Goal: Entertainment & Leisure: Browse casually

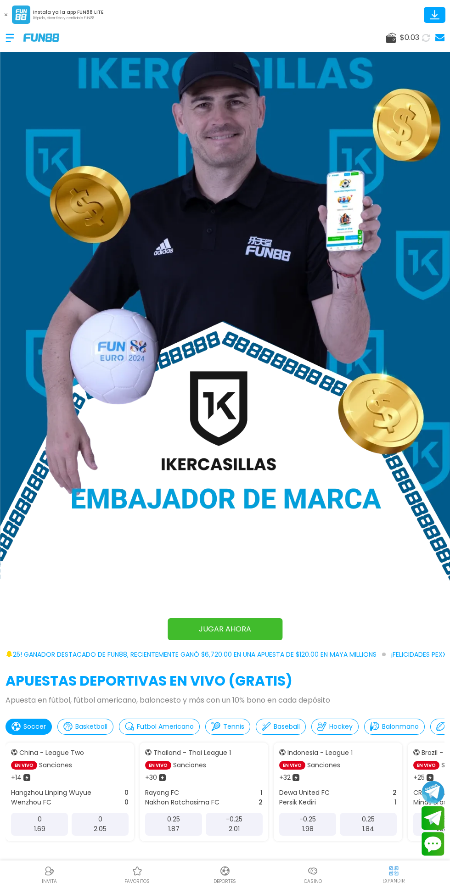
click at [9, 45] on div at bounding box center [15, 37] width 18 height 27
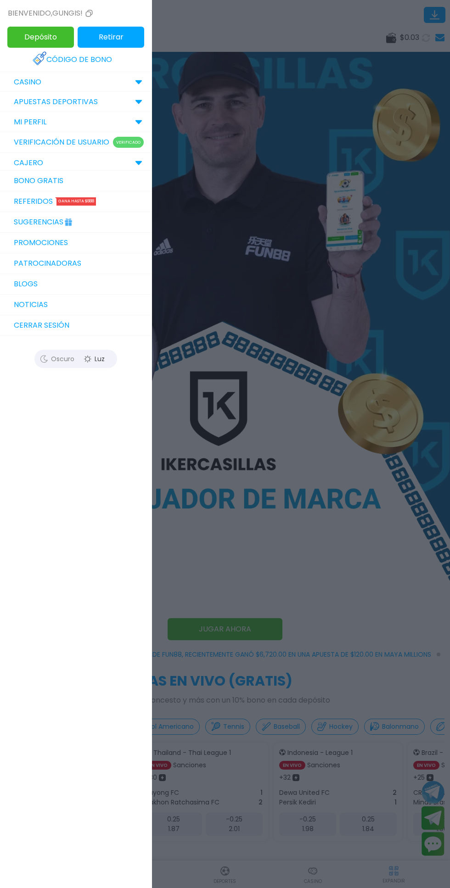
click at [279, 99] on div at bounding box center [225, 444] width 450 height 888
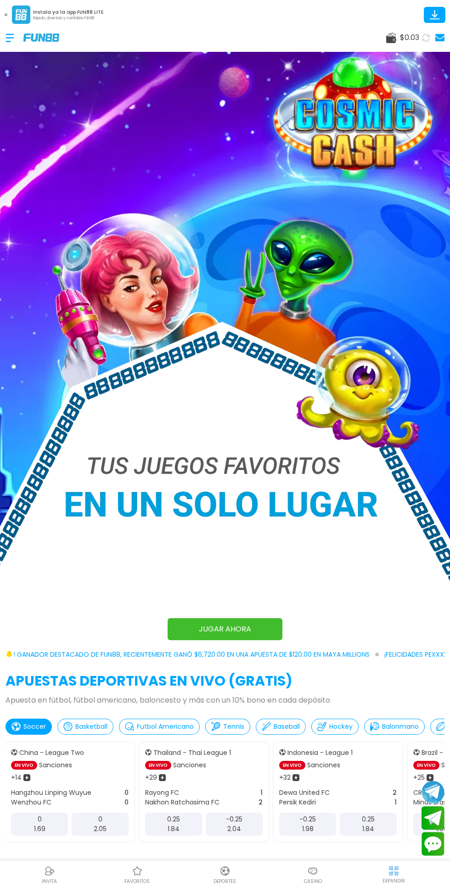
click at [300, 876] on div "Casino" at bounding box center [313, 874] width 88 height 21
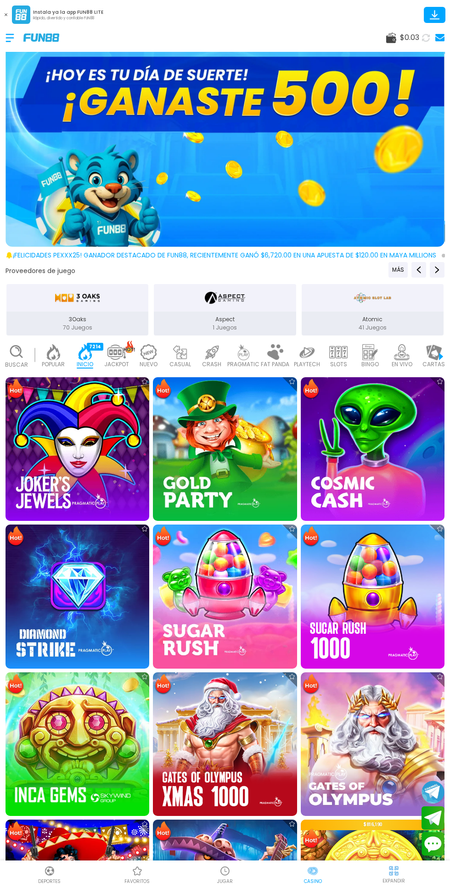
click at [11, 353] on use at bounding box center [16, 351] width 11 height 11
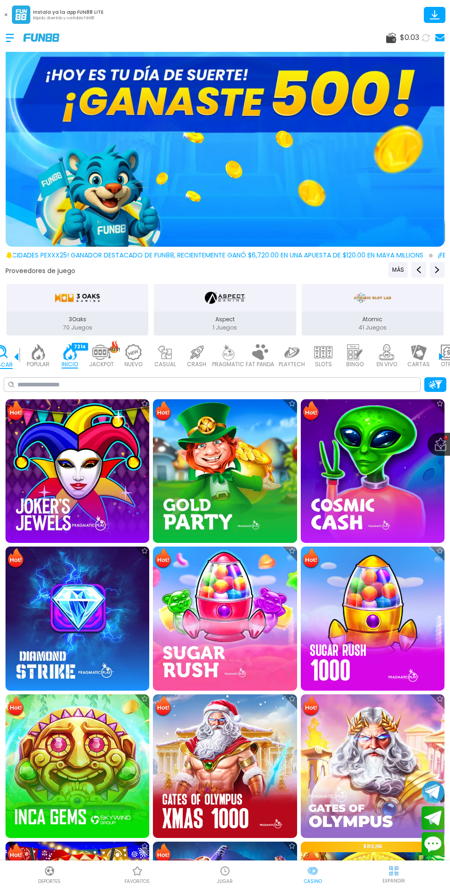
scroll to position [0, 23]
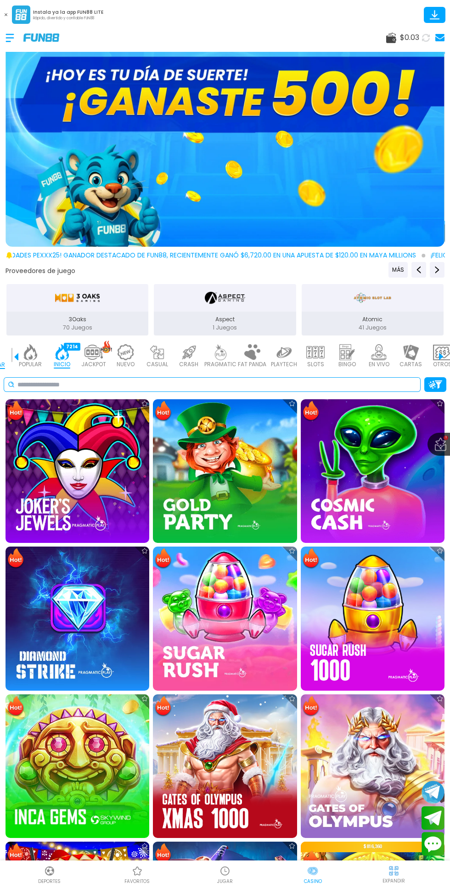
click at [217, 385] on input at bounding box center [216, 385] width 399 height 10
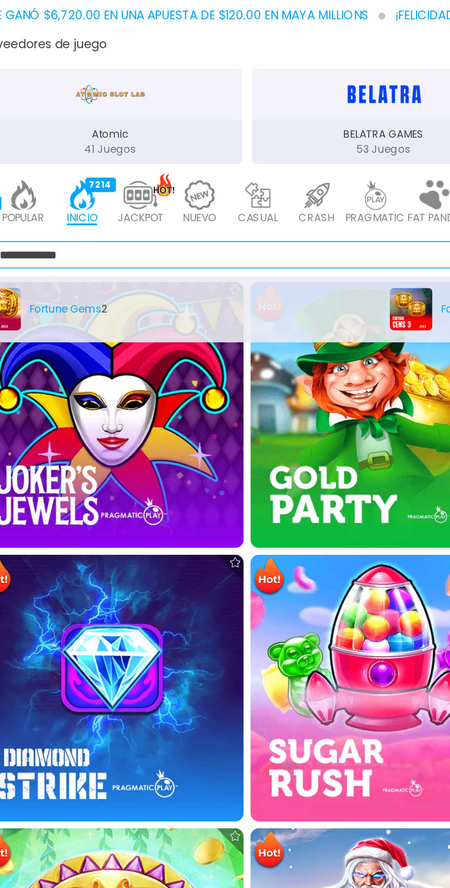
type input "**********"
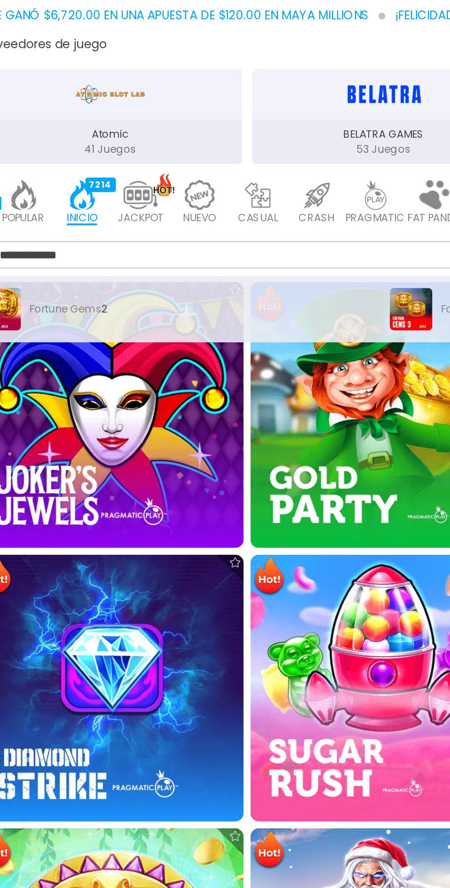
click at [243, 418] on div "Fortune Gems 3" at bounding box center [336, 414] width 217 height 23
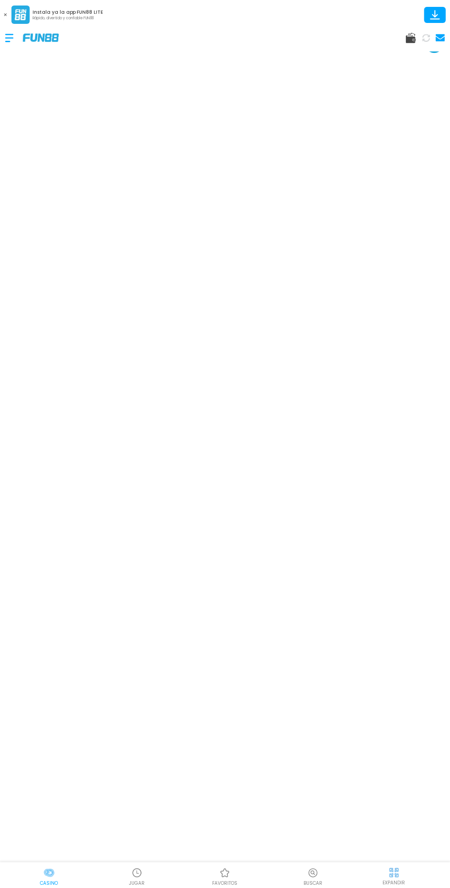
scroll to position [28, 0]
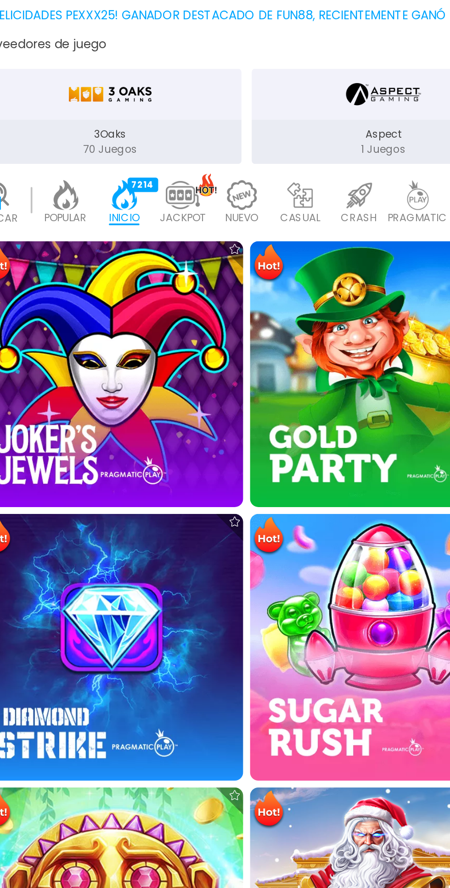
scroll to position [0, 23]
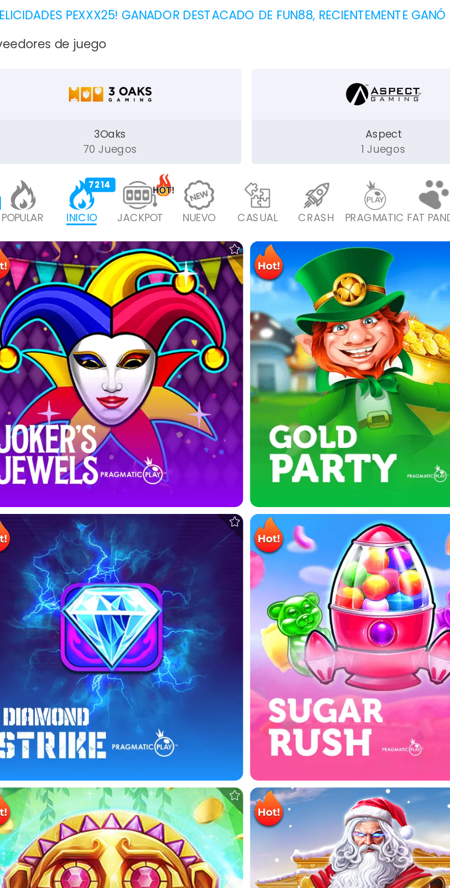
click at [227, 433] on img at bounding box center [225, 449] width 144 height 144
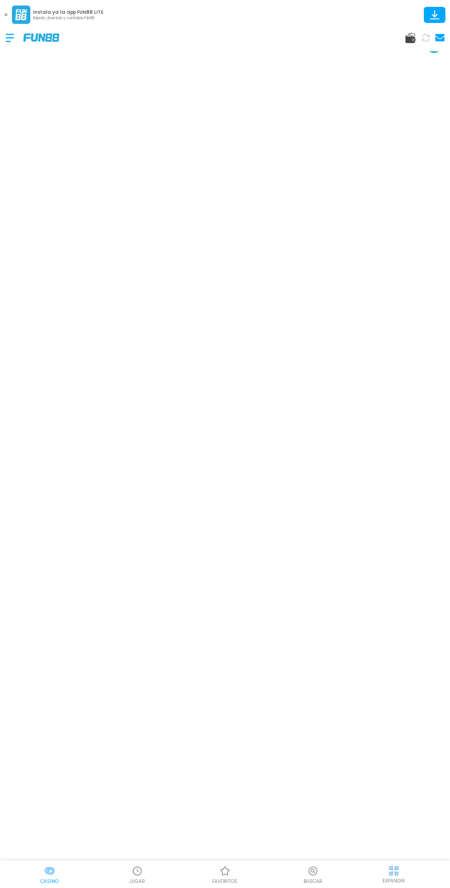
scroll to position [36, 0]
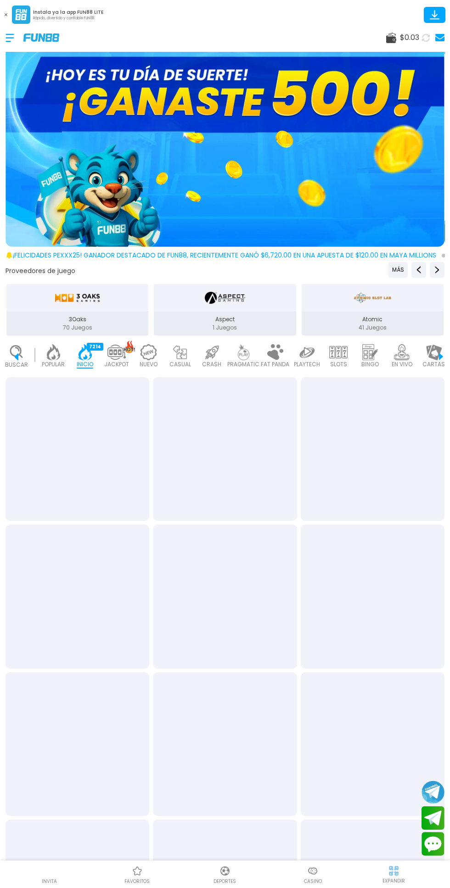
scroll to position [0, 23]
